Goal: Navigation & Orientation: Find specific page/section

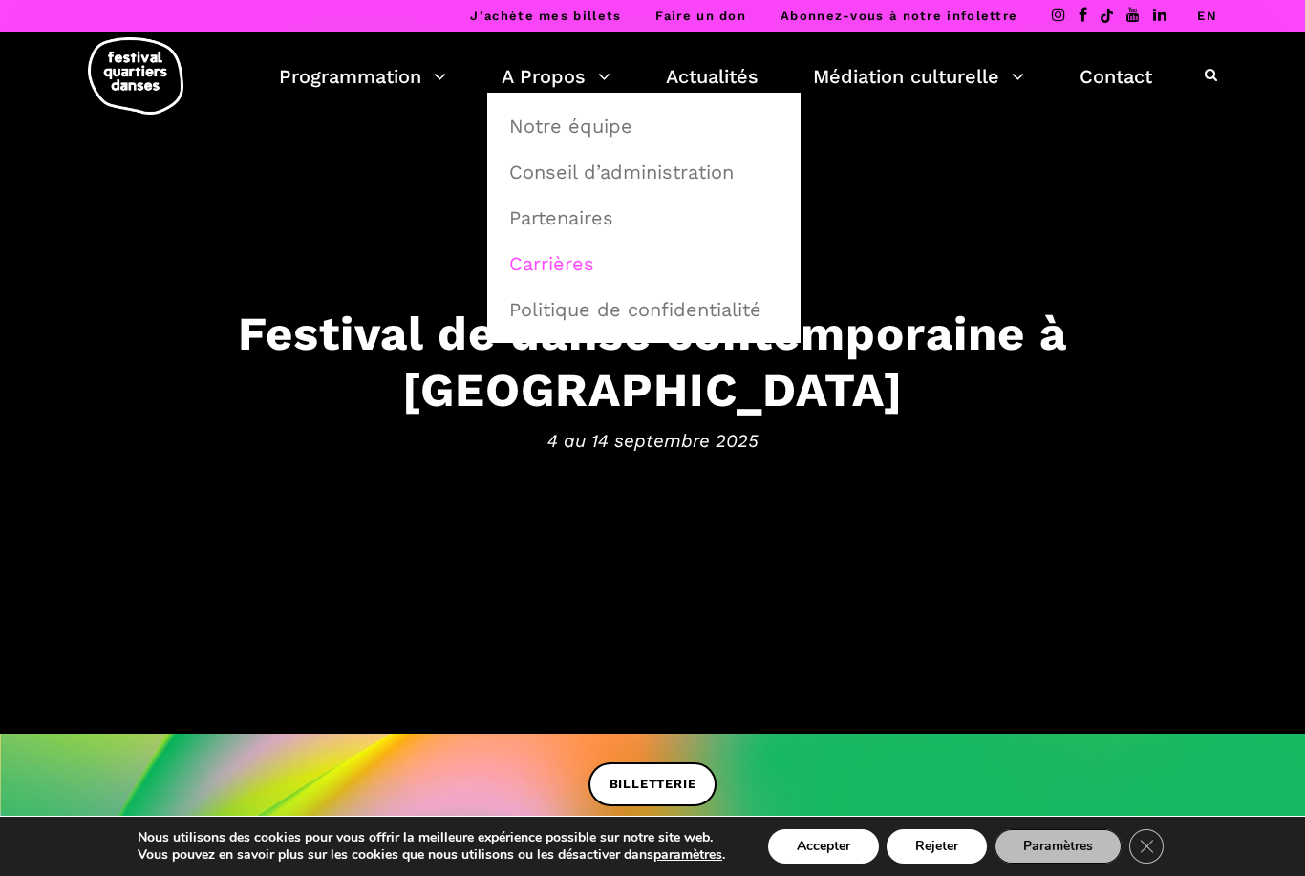
click at [607, 271] on link "Carrières" at bounding box center [644, 264] width 292 height 44
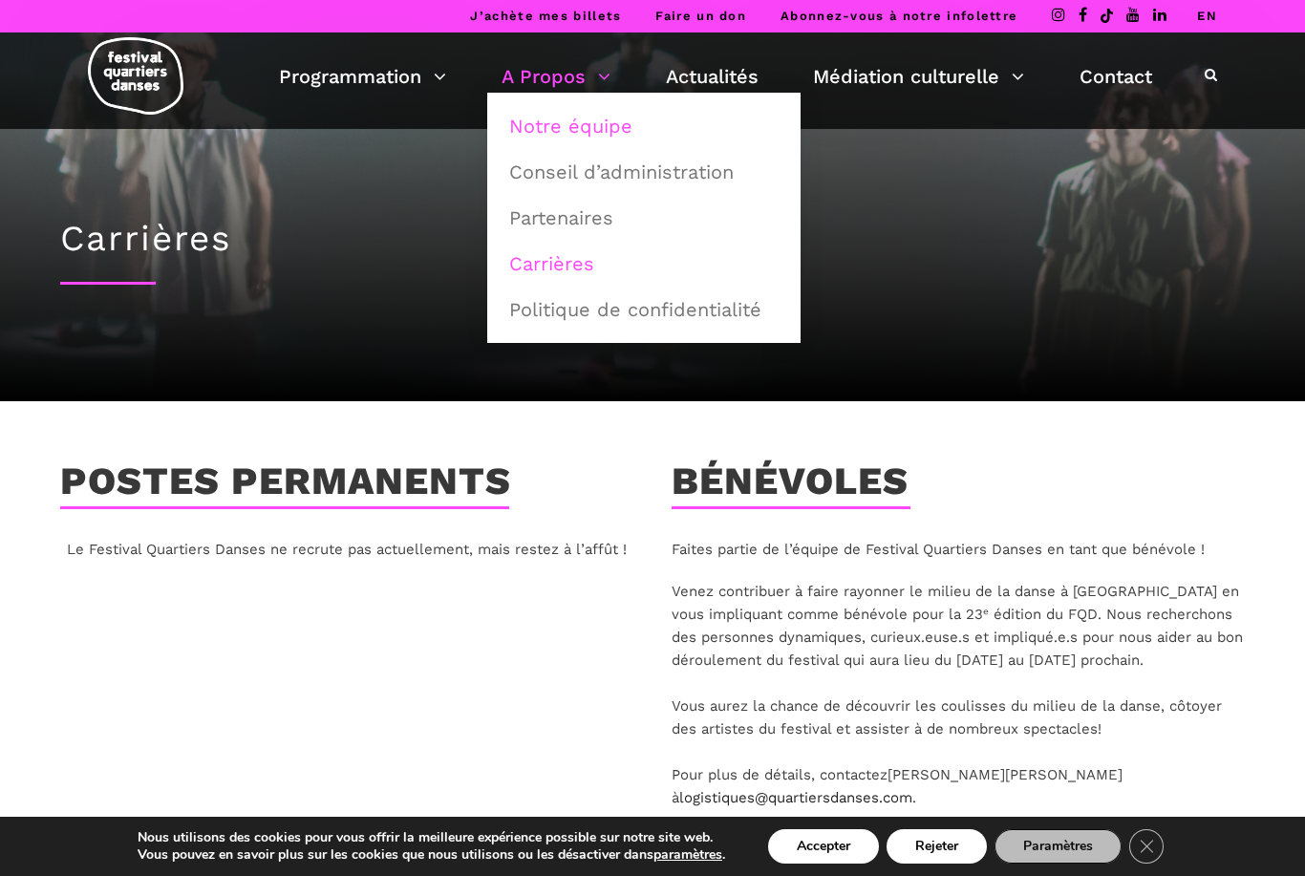
click at [644, 138] on link "Notre équipe" at bounding box center [644, 126] width 292 height 44
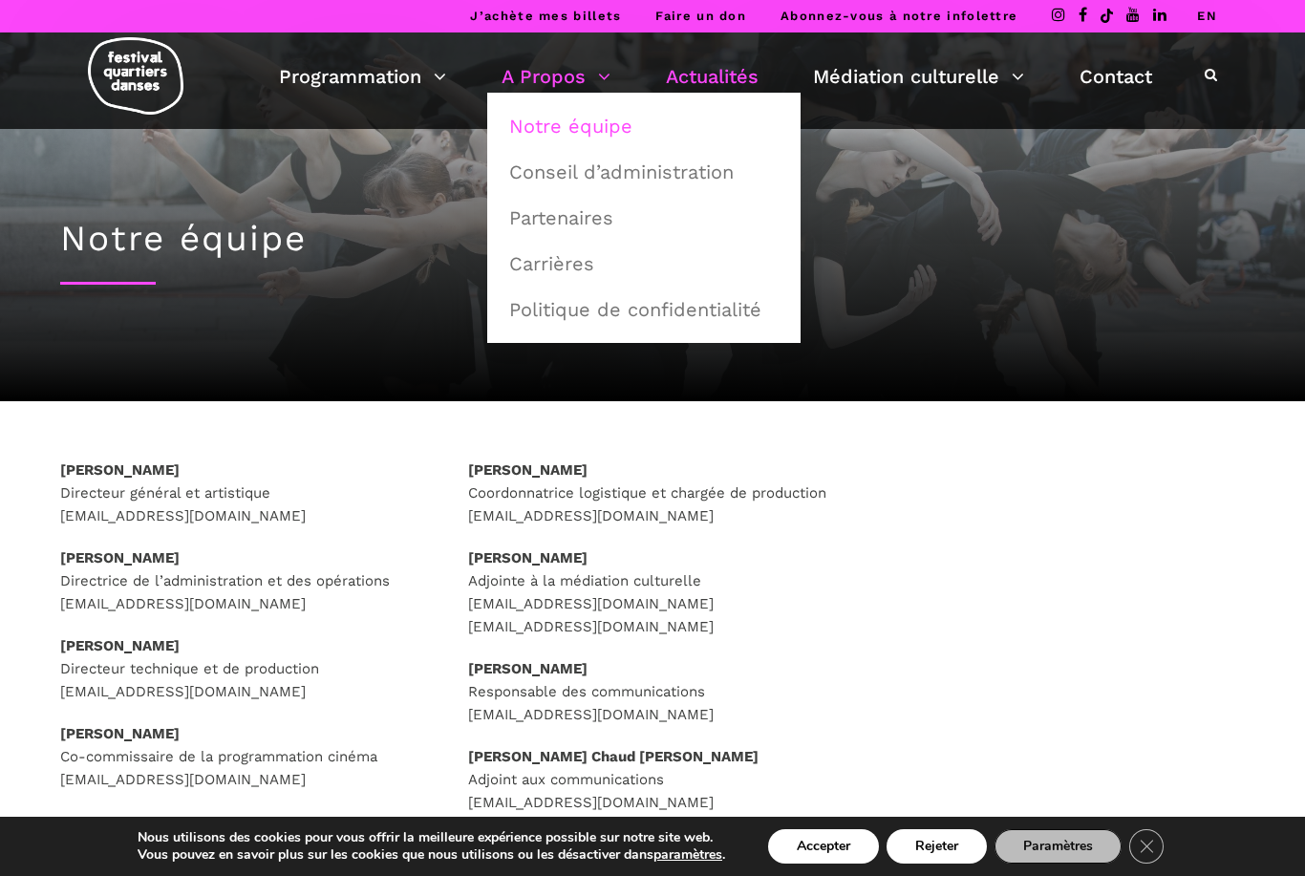
click at [707, 66] on link "Actualités" at bounding box center [712, 76] width 93 height 32
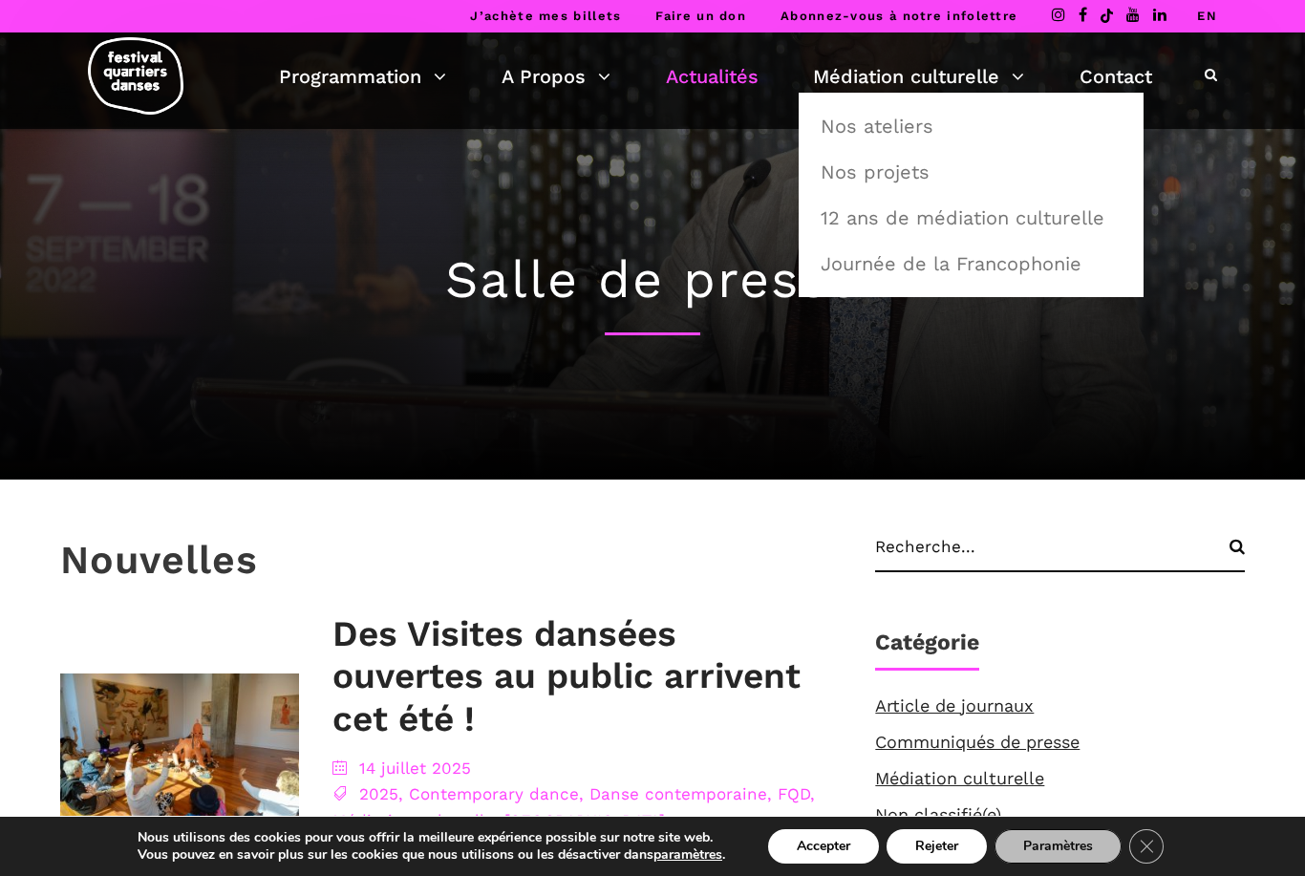
click at [154, 372] on div "Salle de presse" at bounding box center [652, 304] width 1223 height 351
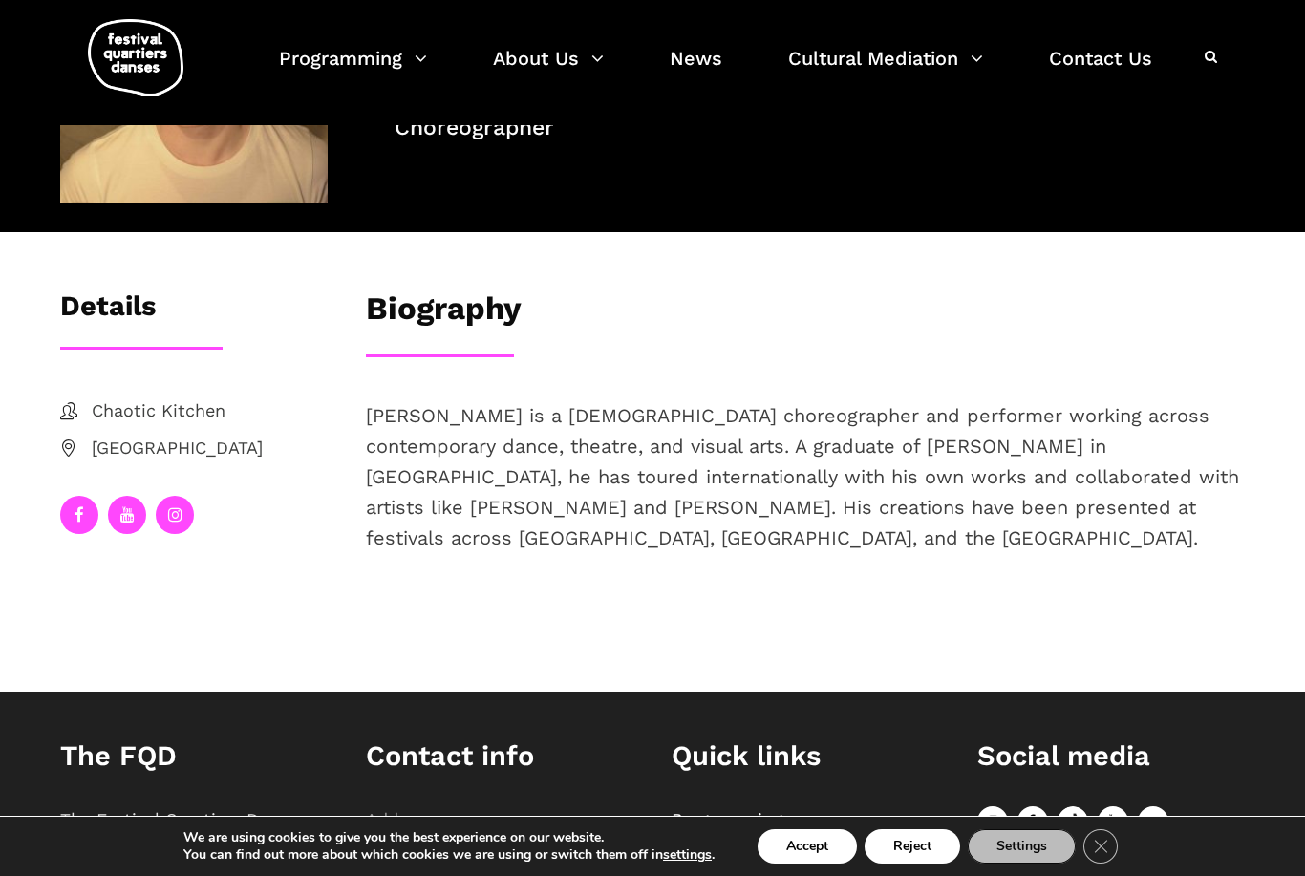
scroll to position [199, 0]
